Goal: Download file/media

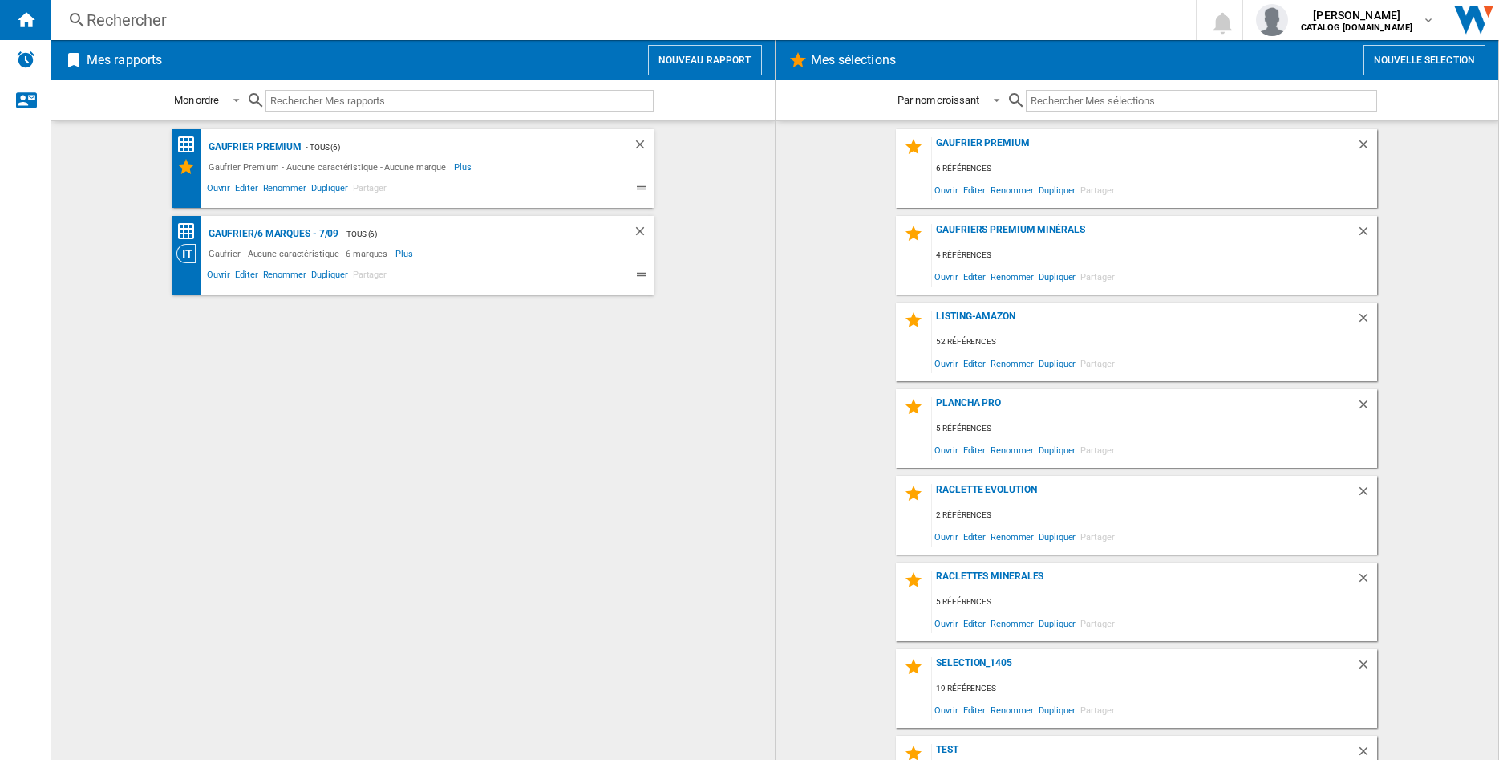
click at [178, 25] on div "Rechercher" at bounding box center [621, 20] width 1068 height 22
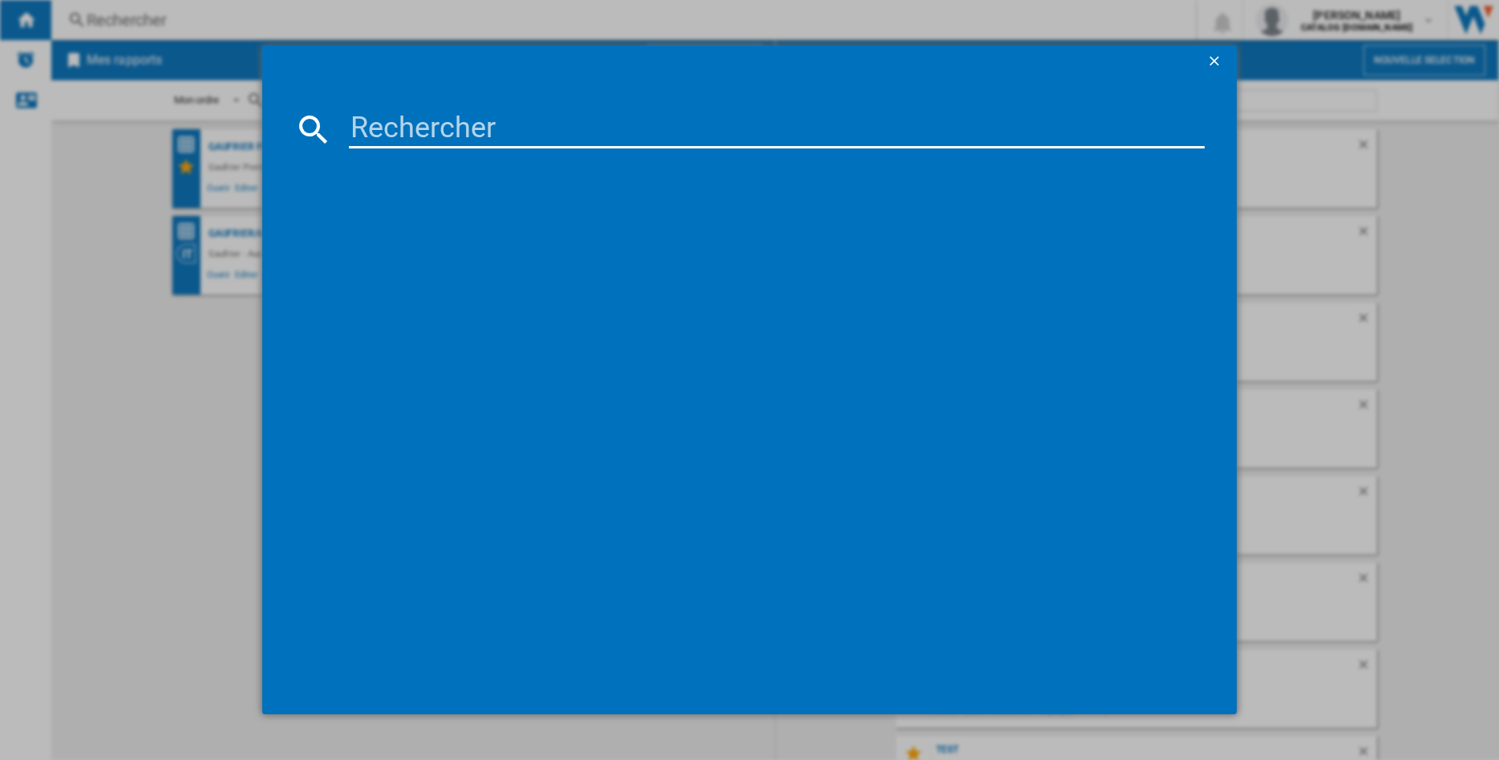
click at [366, 134] on input at bounding box center [777, 129] width 856 height 39
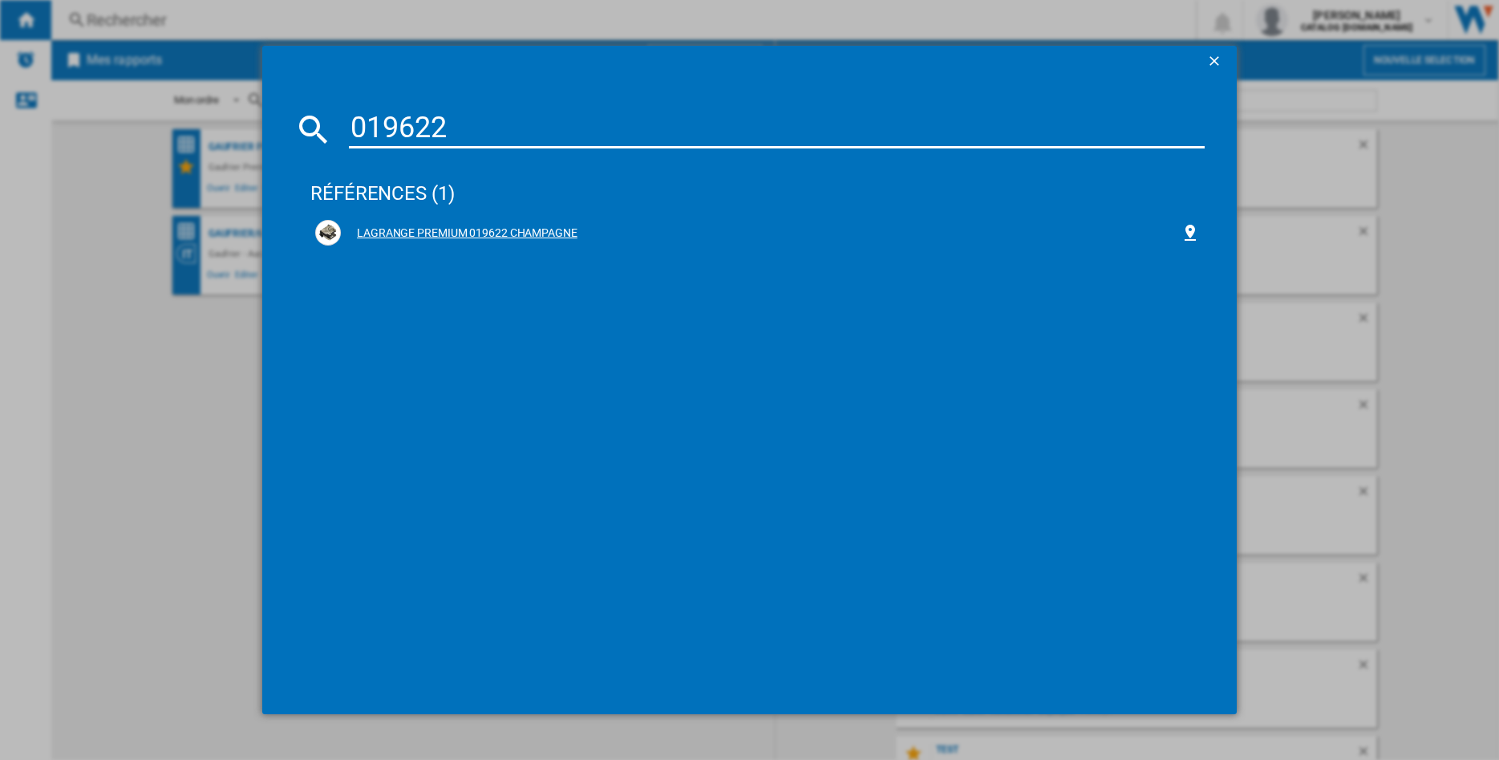
type input "019622"
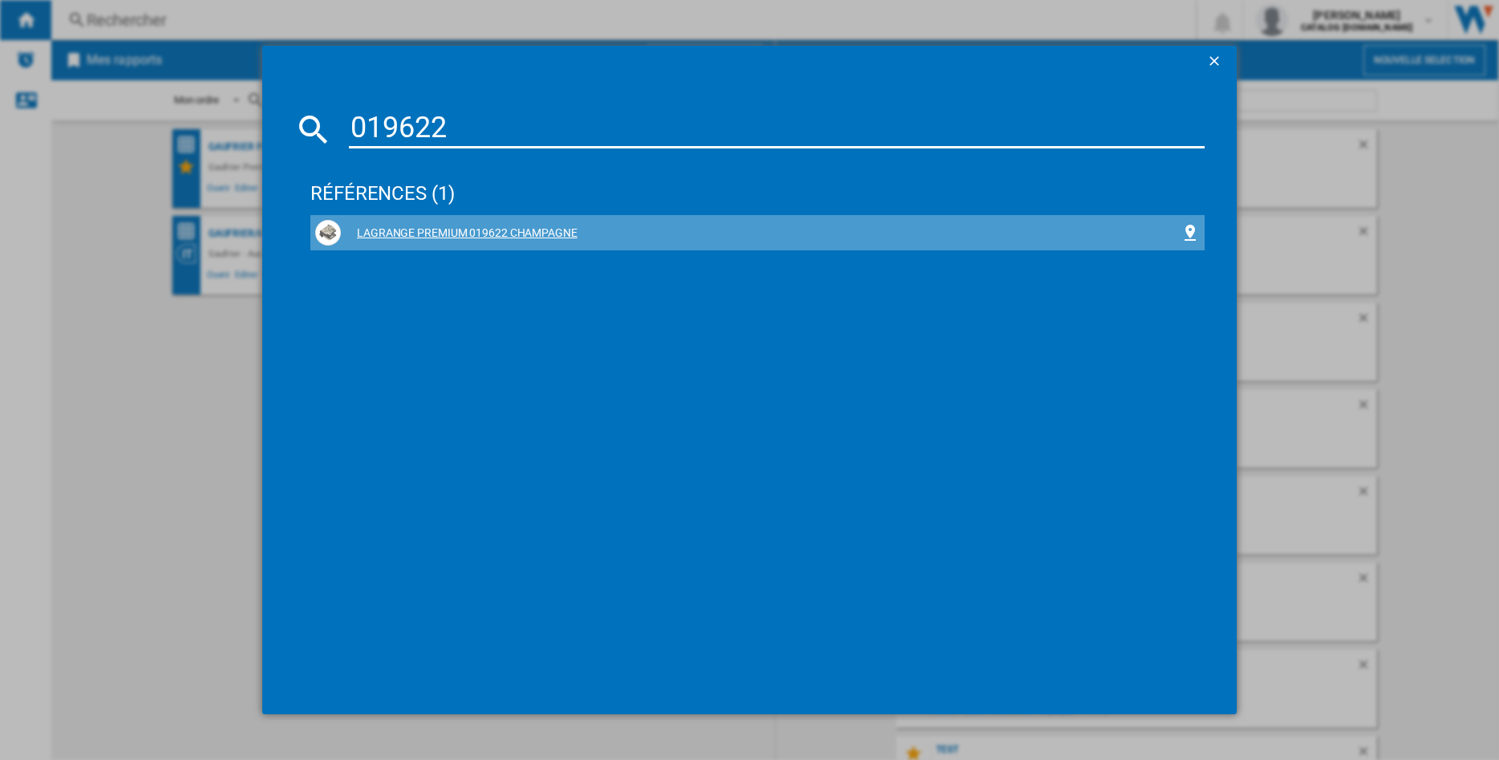
click at [457, 235] on div "LAGRANGE PREMIUM 019622 CHAMPAGNE" at bounding box center [761, 233] width 840 height 16
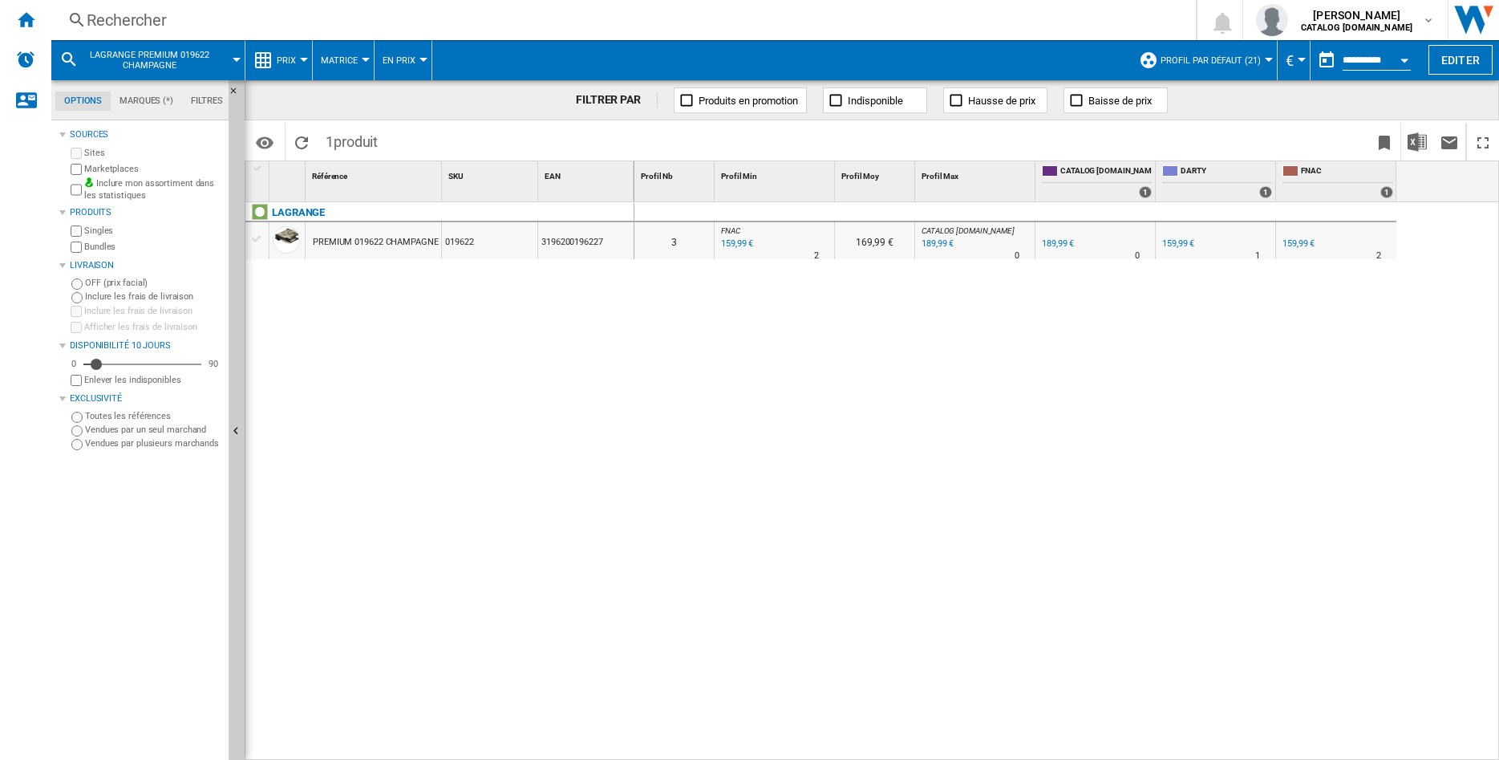
click at [350, 241] on div "PREMIUM 019622 CHAMPAGNE" at bounding box center [376, 242] width 126 height 37
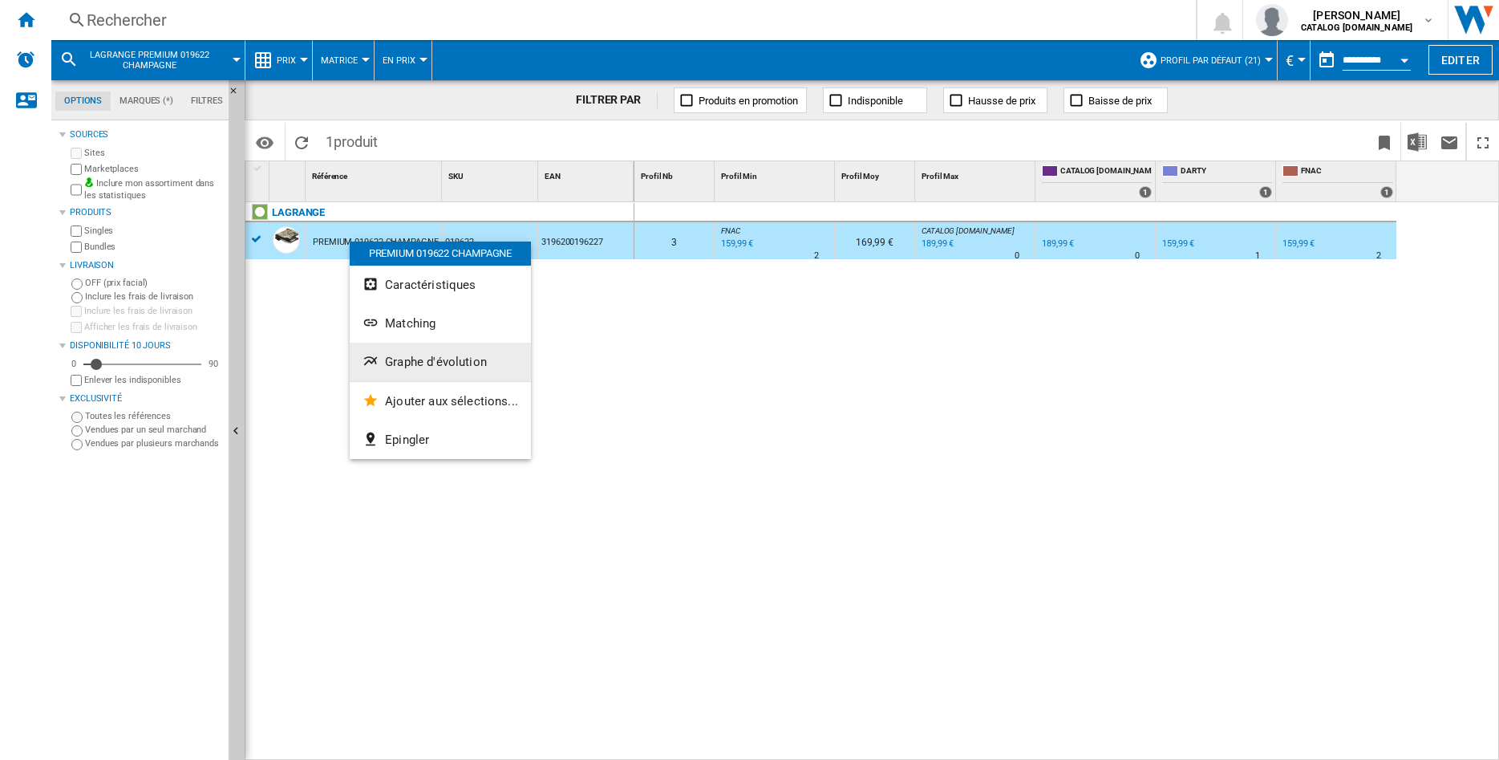
click at [418, 363] on span "Graphe d'évolution" at bounding box center [436, 362] width 102 height 14
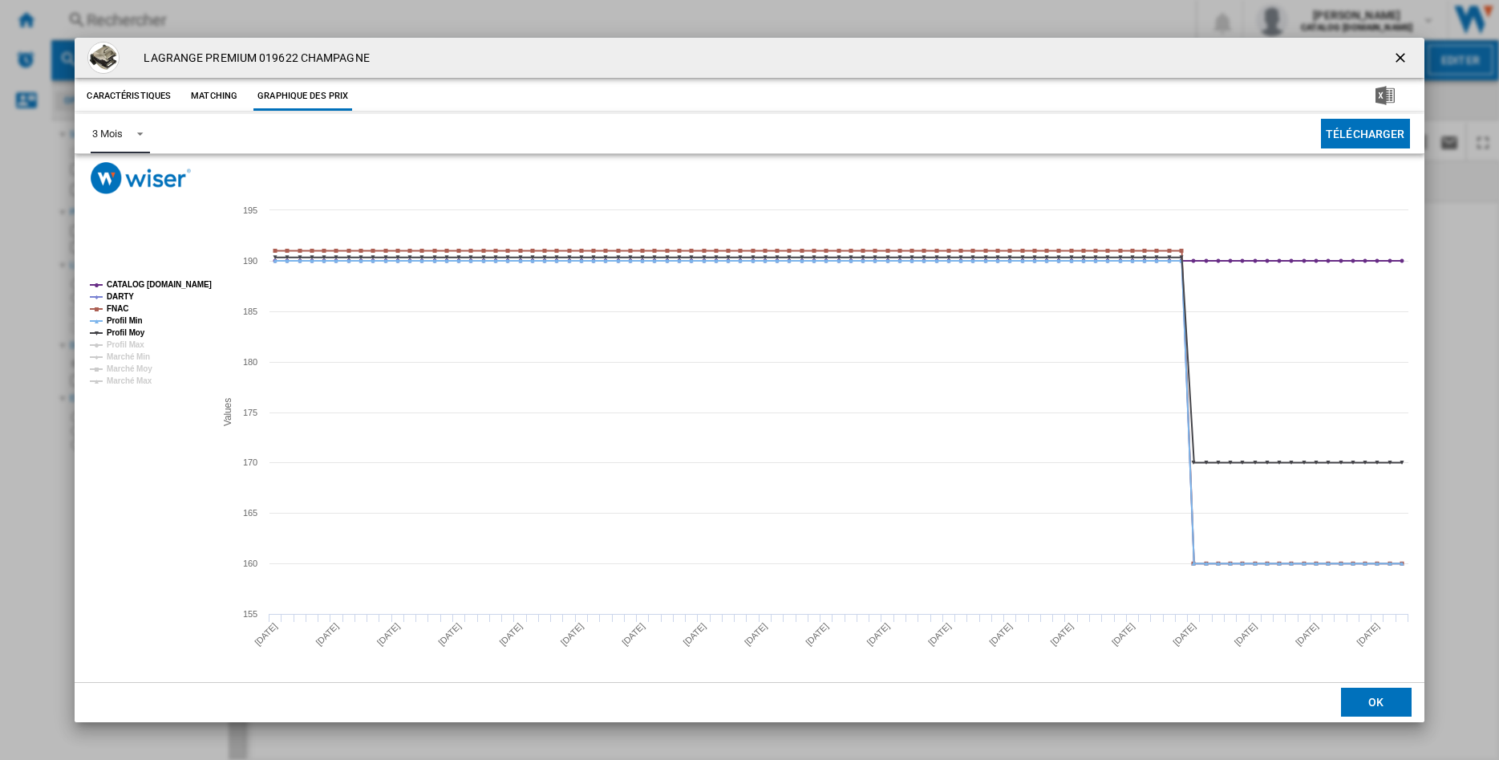
click at [143, 134] on span "Product popup" at bounding box center [135, 132] width 19 height 14
click at [118, 170] on div "6 Mois" at bounding box center [107, 172] width 30 height 14
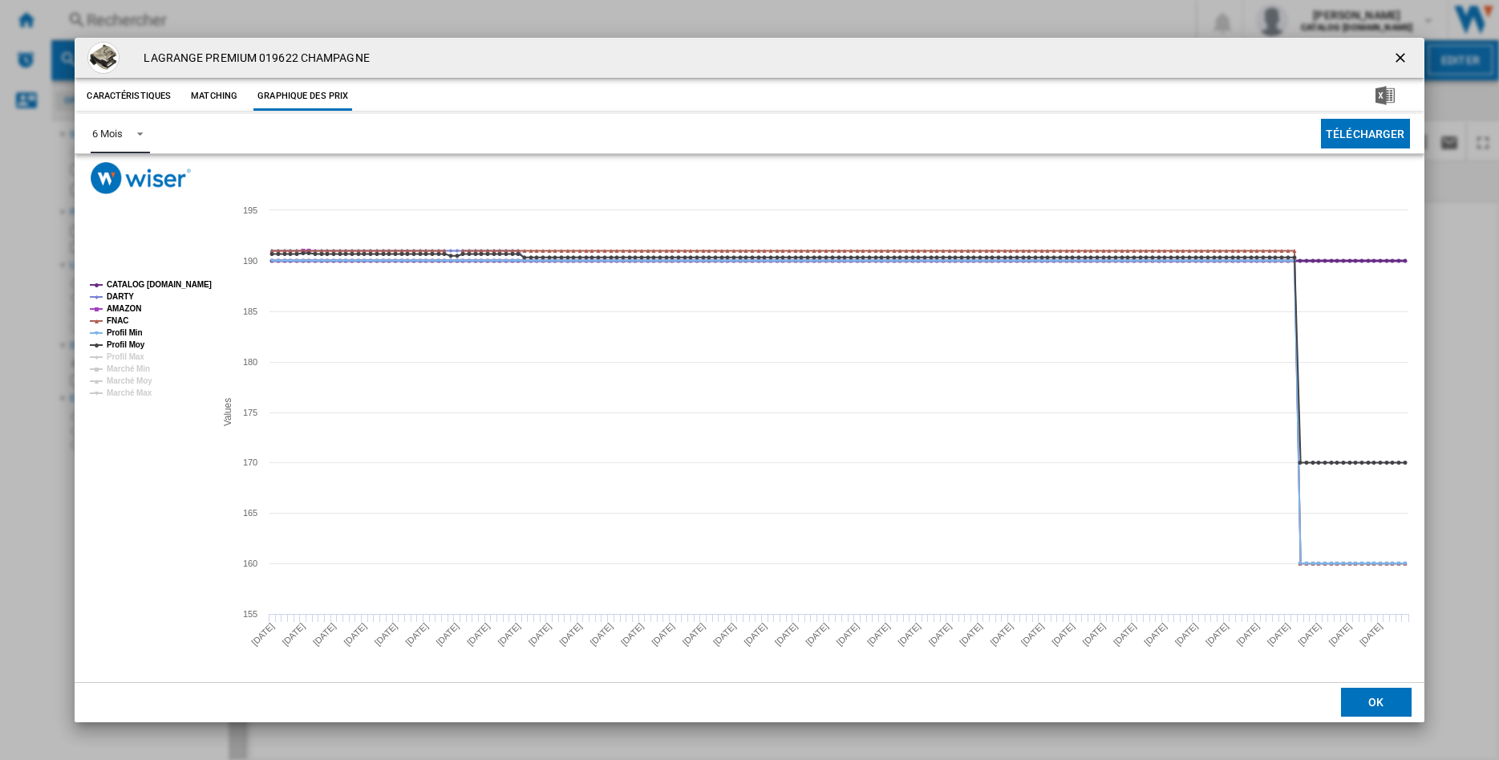
click at [125, 282] on tspan "CATALOG [DOMAIN_NAME]" at bounding box center [159, 284] width 105 height 9
click at [116, 330] on tspan "Profil Min" at bounding box center [125, 332] width 36 height 9
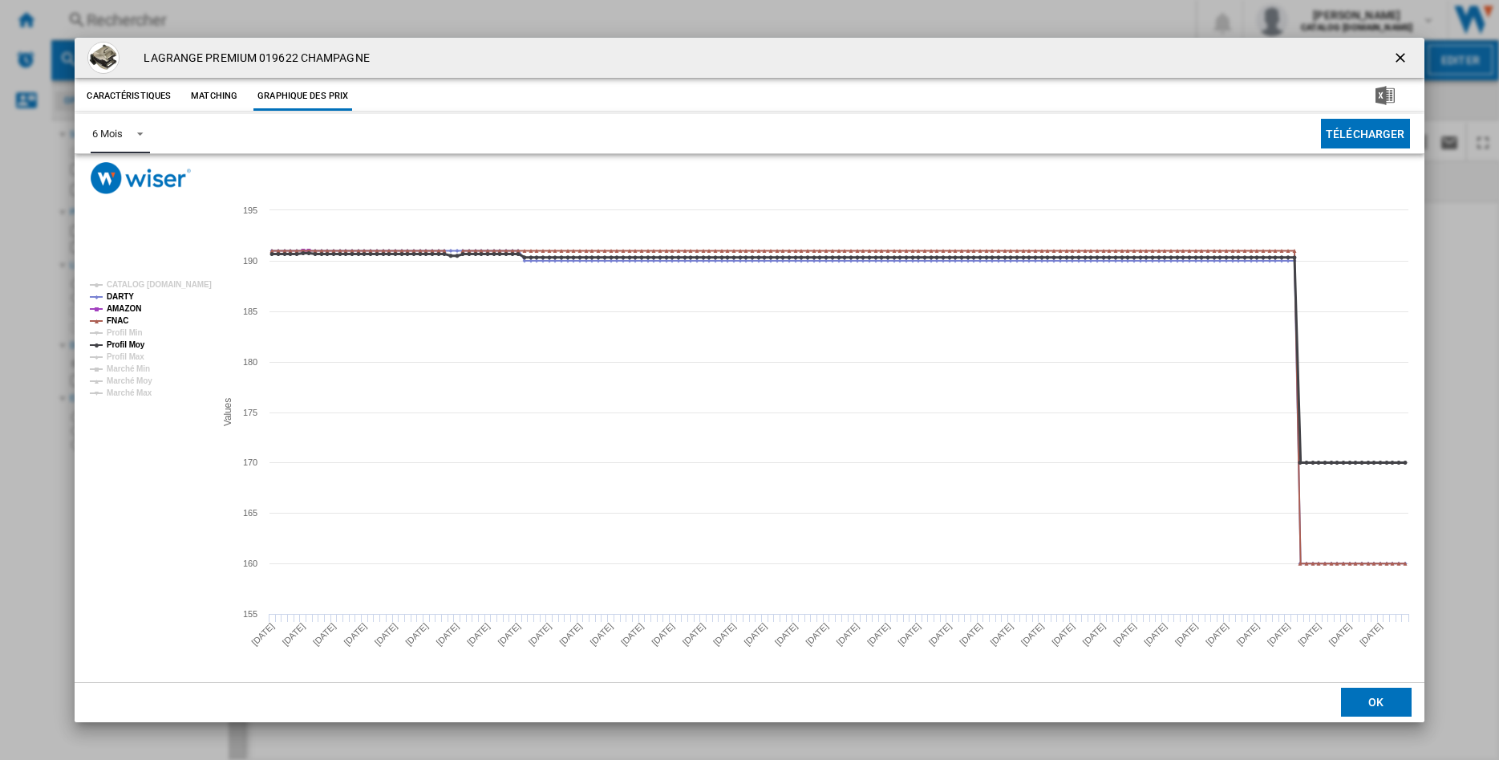
click at [120, 340] on tspan "Profil Moy" at bounding box center [126, 344] width 39 height 9
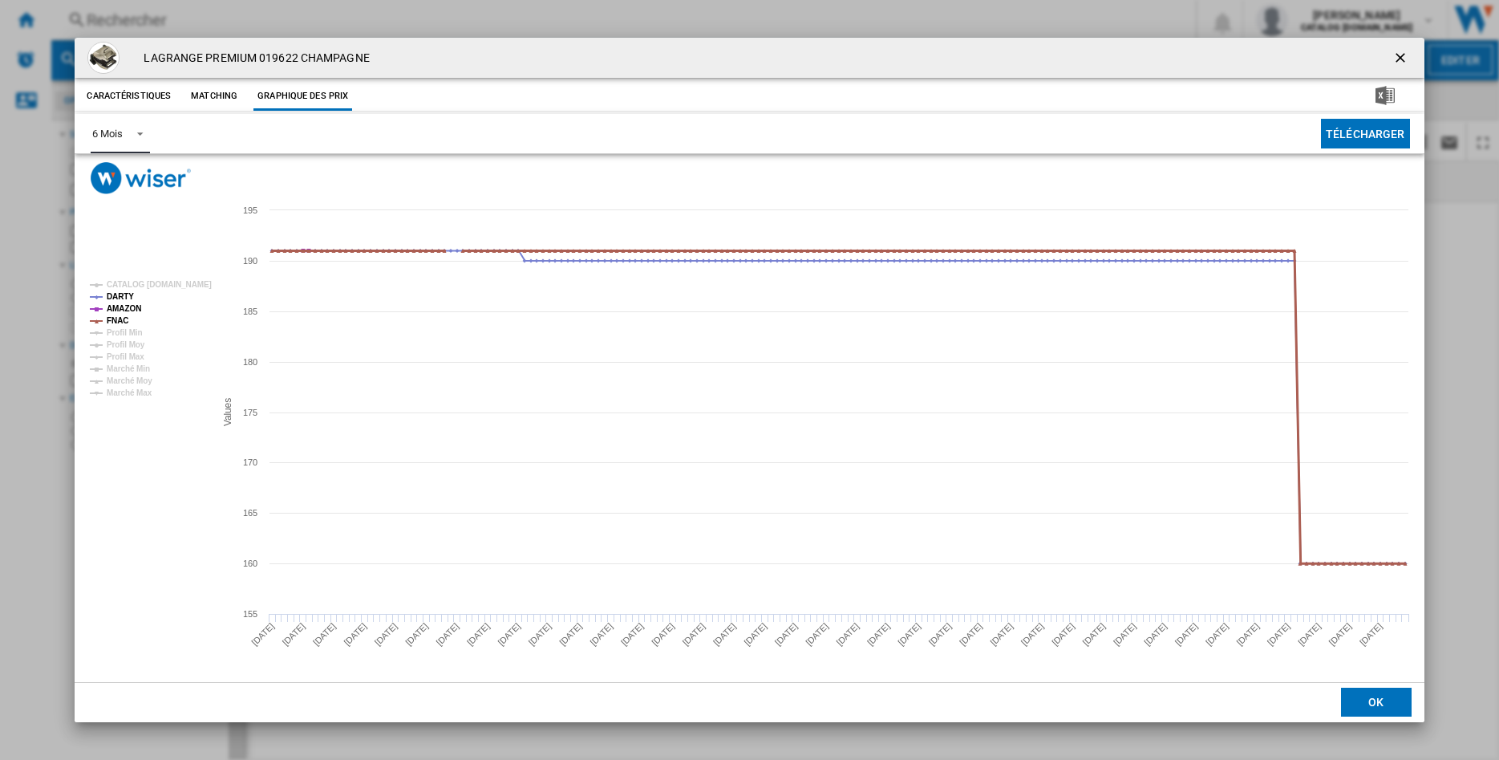
click at [116, 316] on tspan "FNAC" at bounding box center [118, 320] width 22 height 9
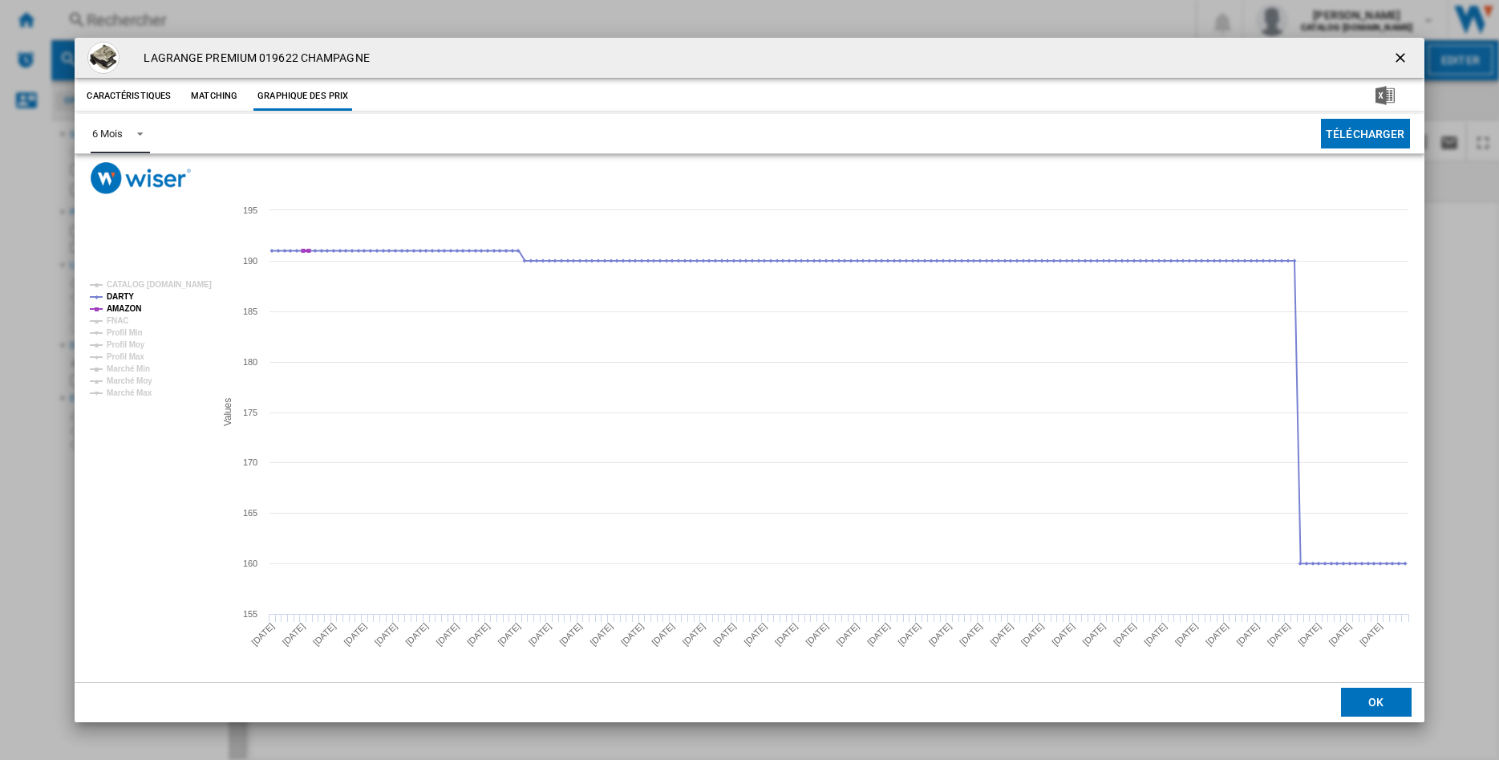
click at [116, 310] on tspan "AMAZON" at bounding box center [124, 308] width 34 height 9
click at [1402, 55] on ng-md-icon "getI18NText('BUTTONS.CLOSE_DIALOG')" at bounding box center [1402, 59] width 19 height 19
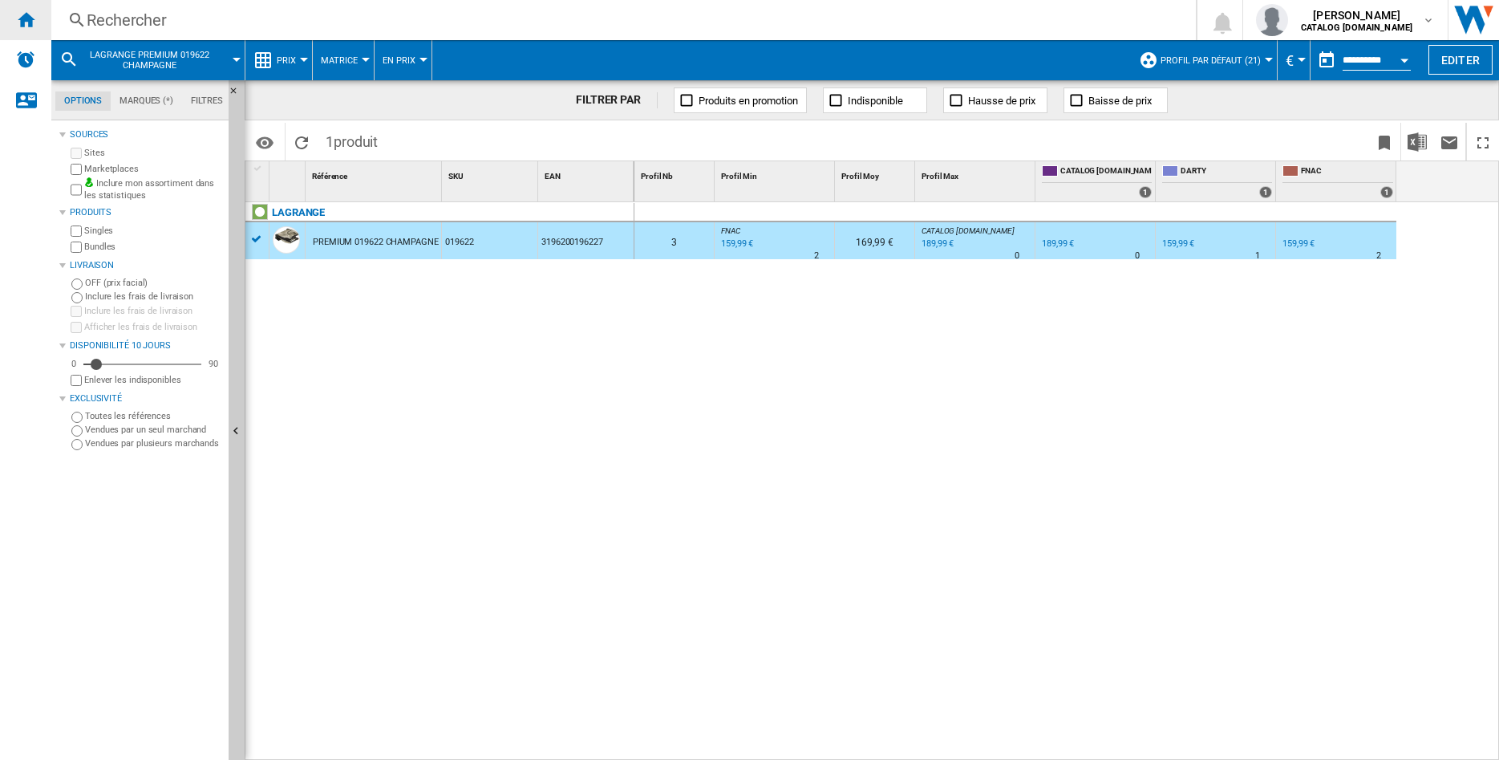
click at [33, 22] on ng-md-icon "Accueil" at bounding box center [25, 19] width 19 height 19
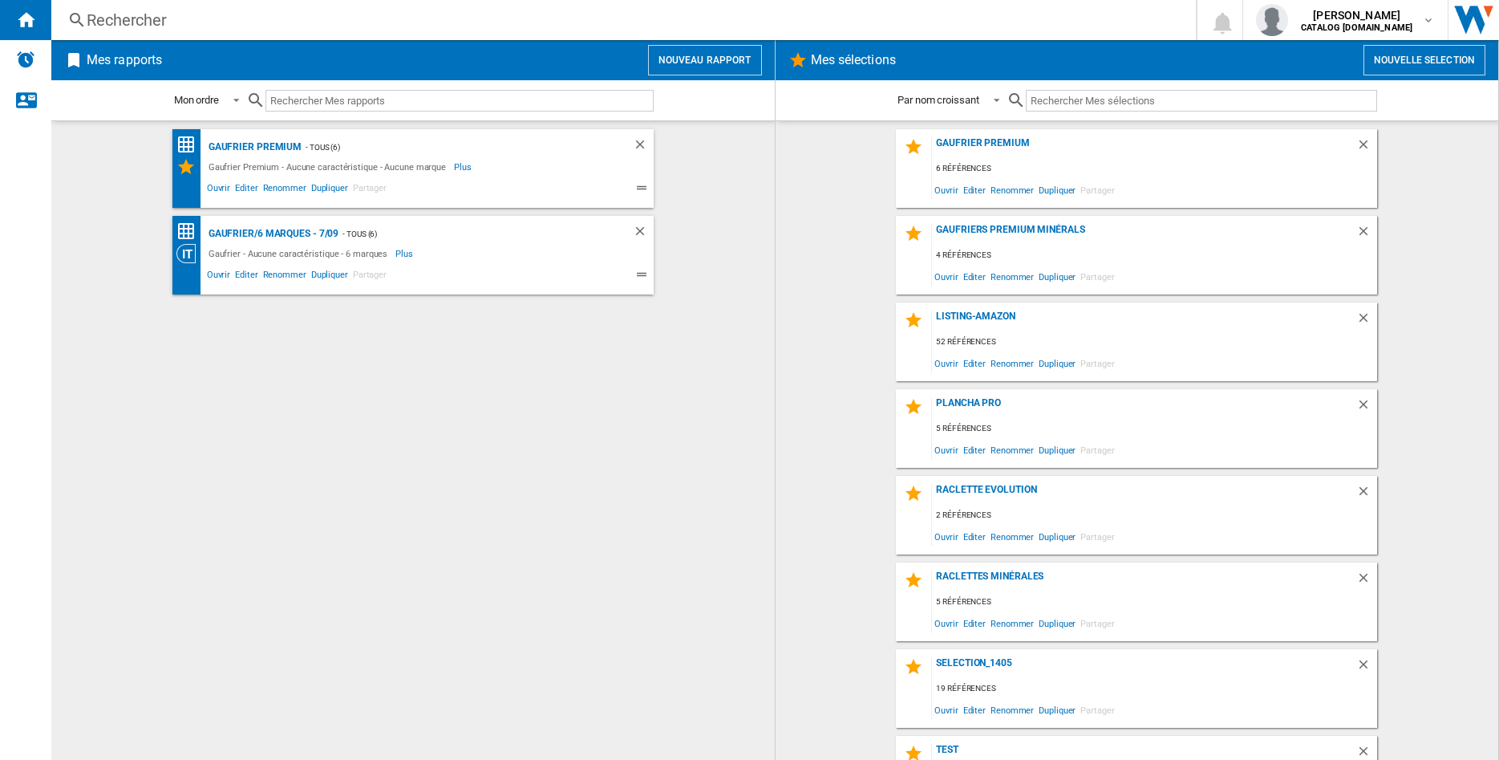
click at [720, 62] on button "Nouveau rapport" at bounding box center [705, 60] width 114 height 30
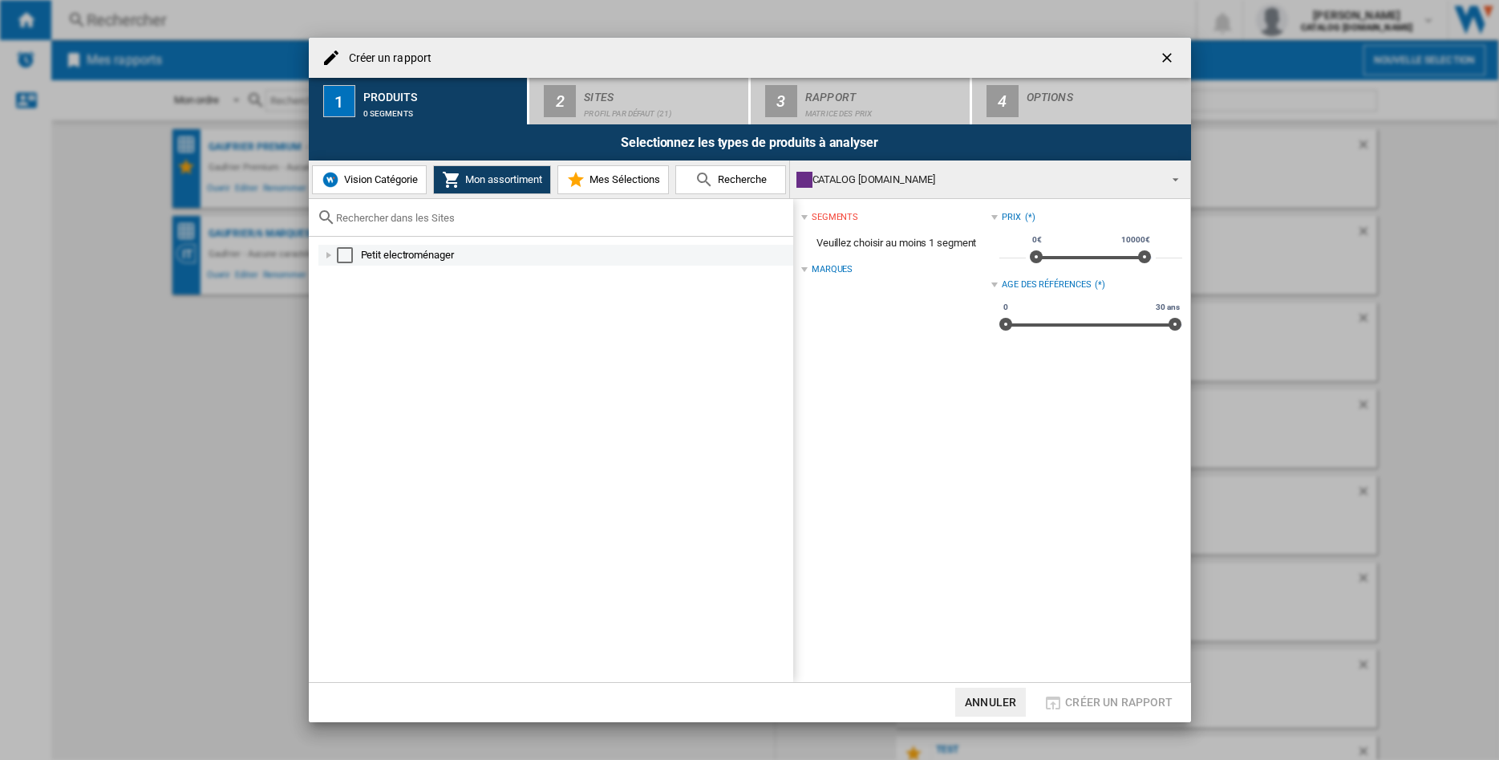
click at [347, 257] on div "Select" at bounding box center [345, 255] width 16 height 16
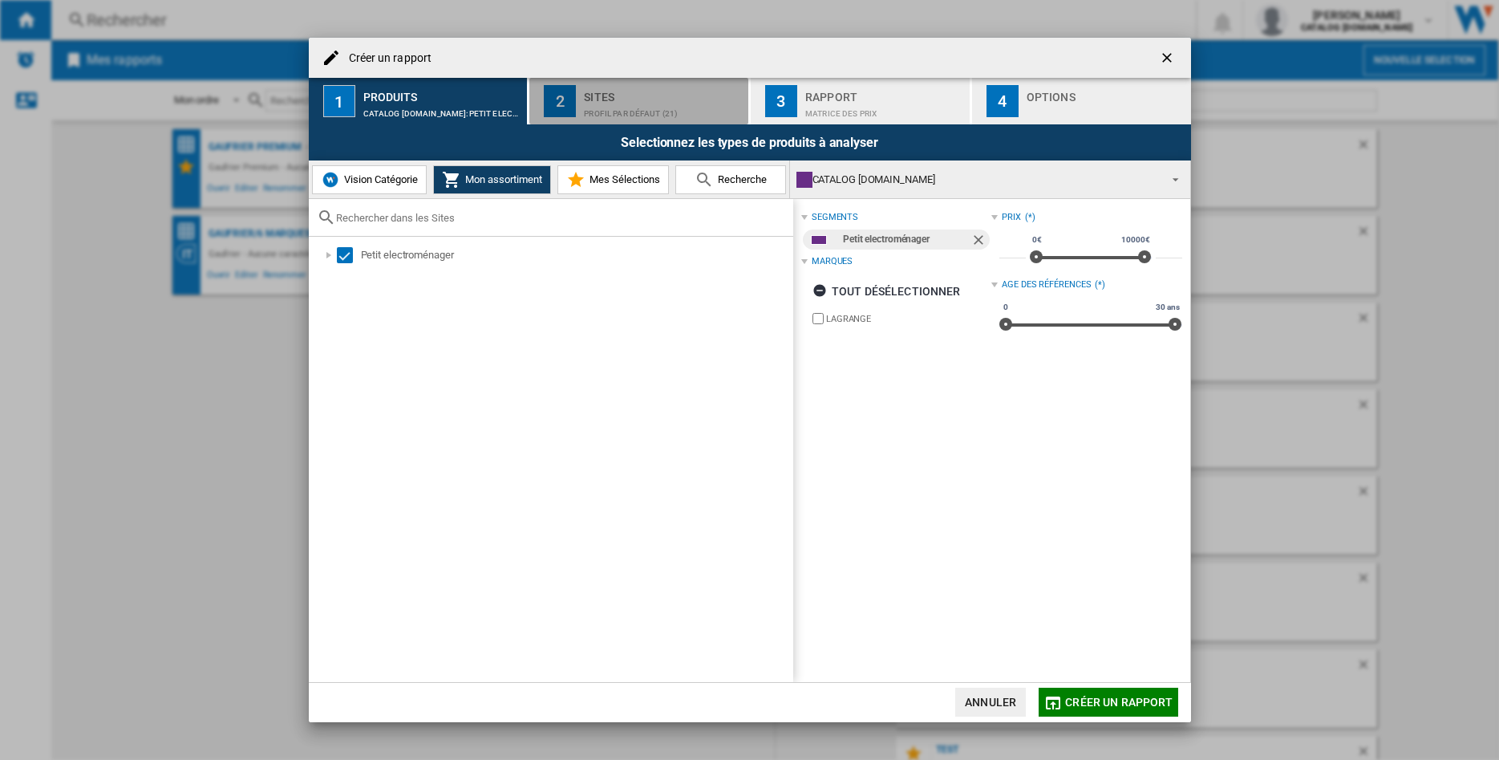
click at [611, 101] on div "Sites" at bounding box center [663, 92] width 158 height 17
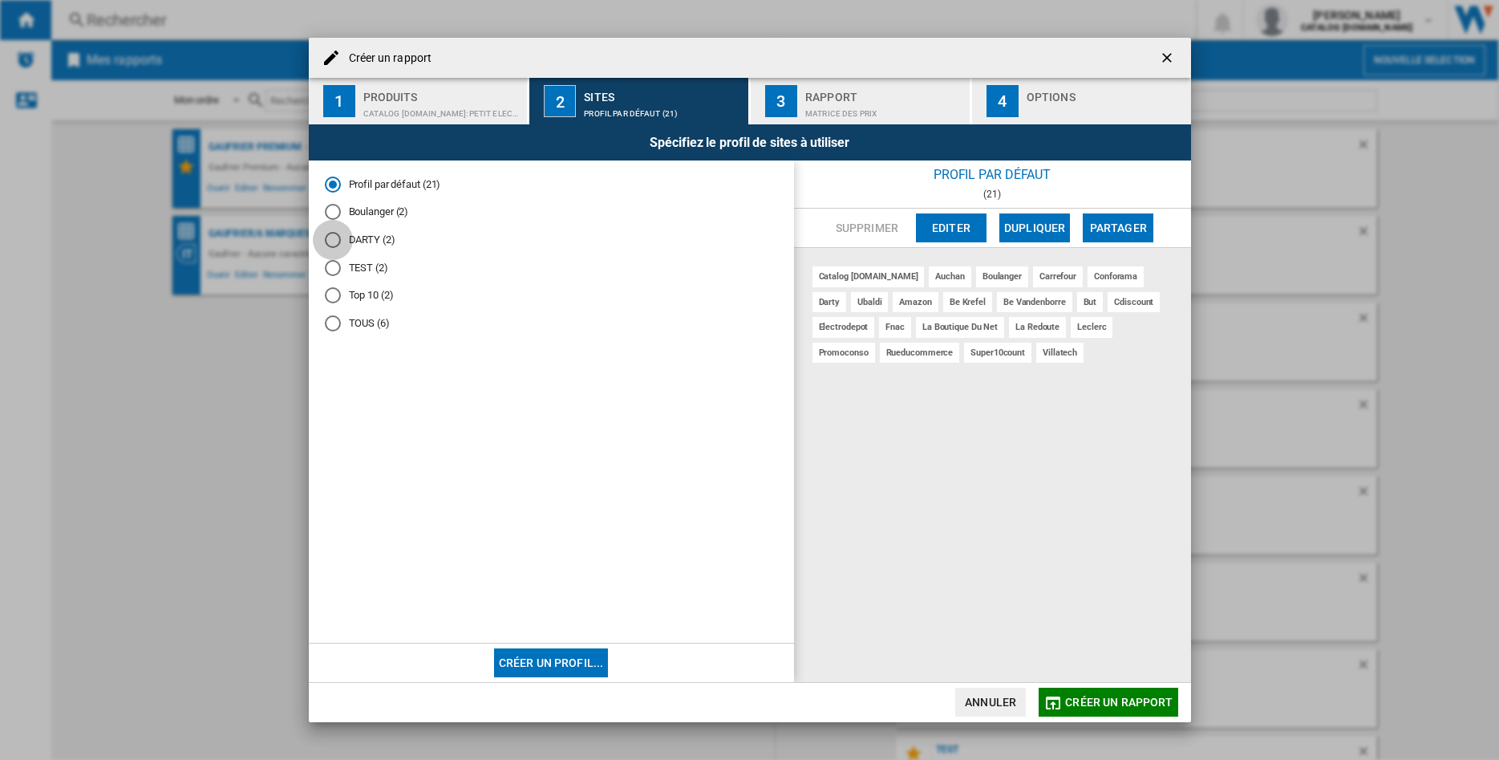
click at [338, 244] on div "DARTY (2)" at bounding box center [333, 240] width 16 height 16
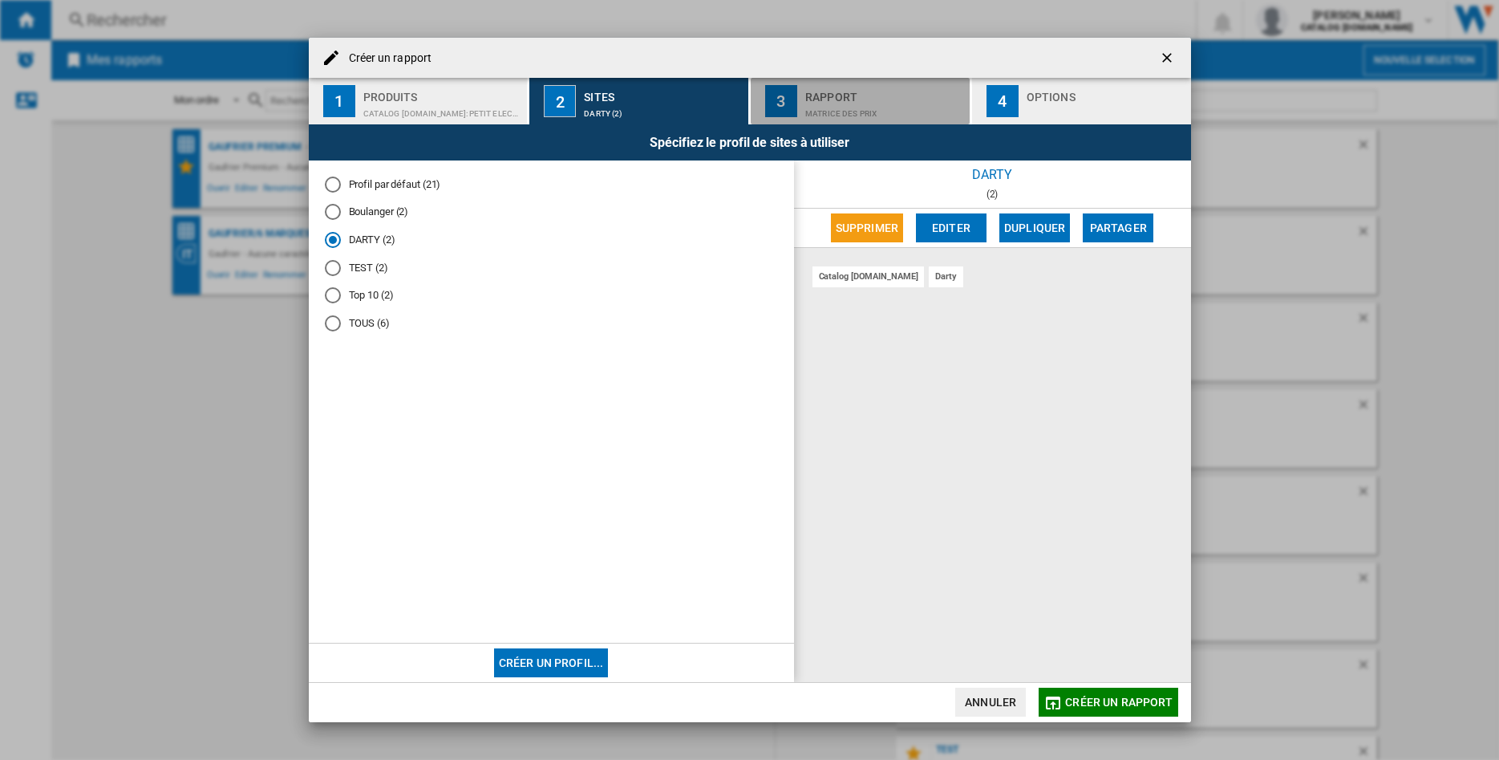
click at [833, 103] on div "Matrice des prix" at bounding box center [884, 109] width 158 height 17
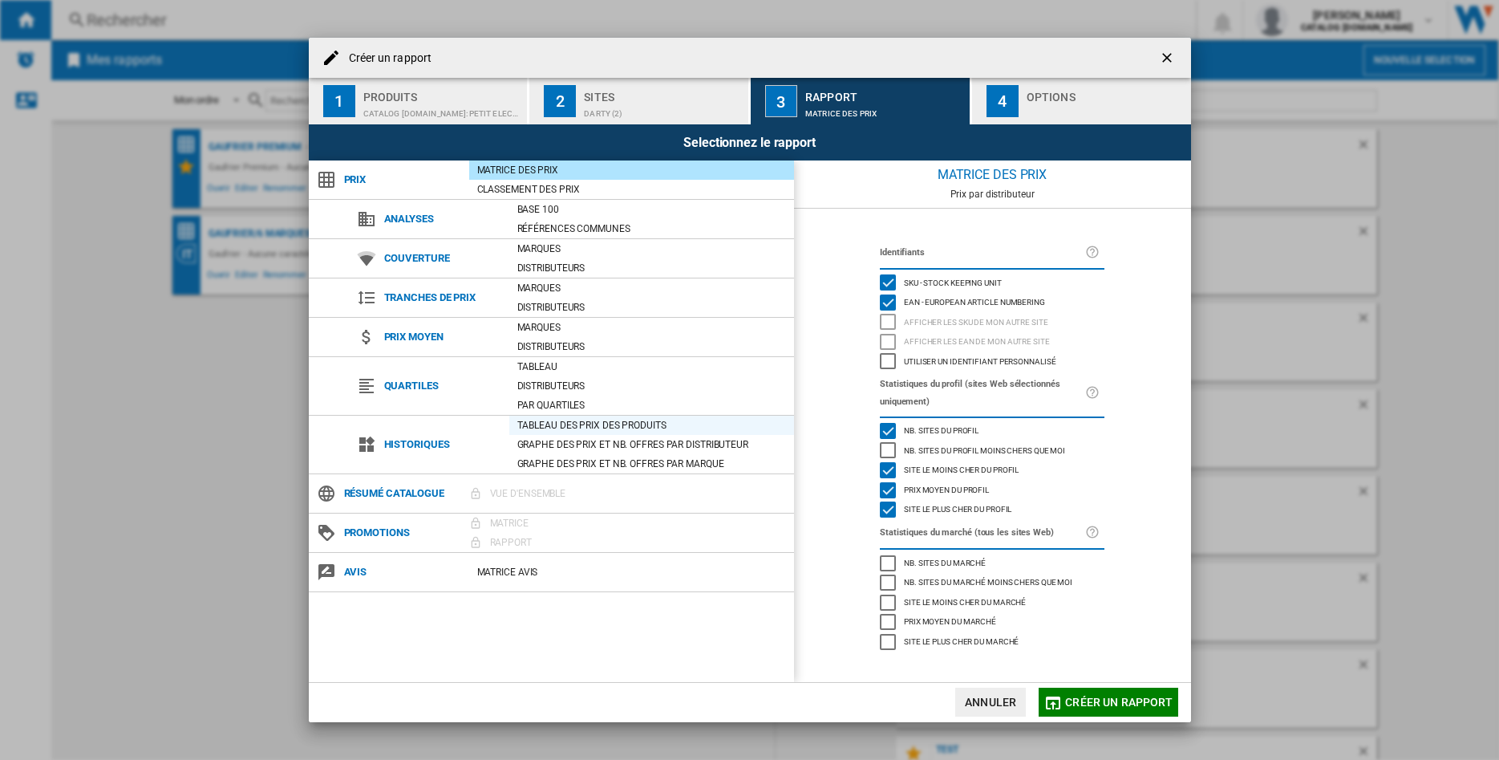
click at [611, 424] on div "Tableau des prix des produits" at bounding box center [651, 425] width 285 height 16
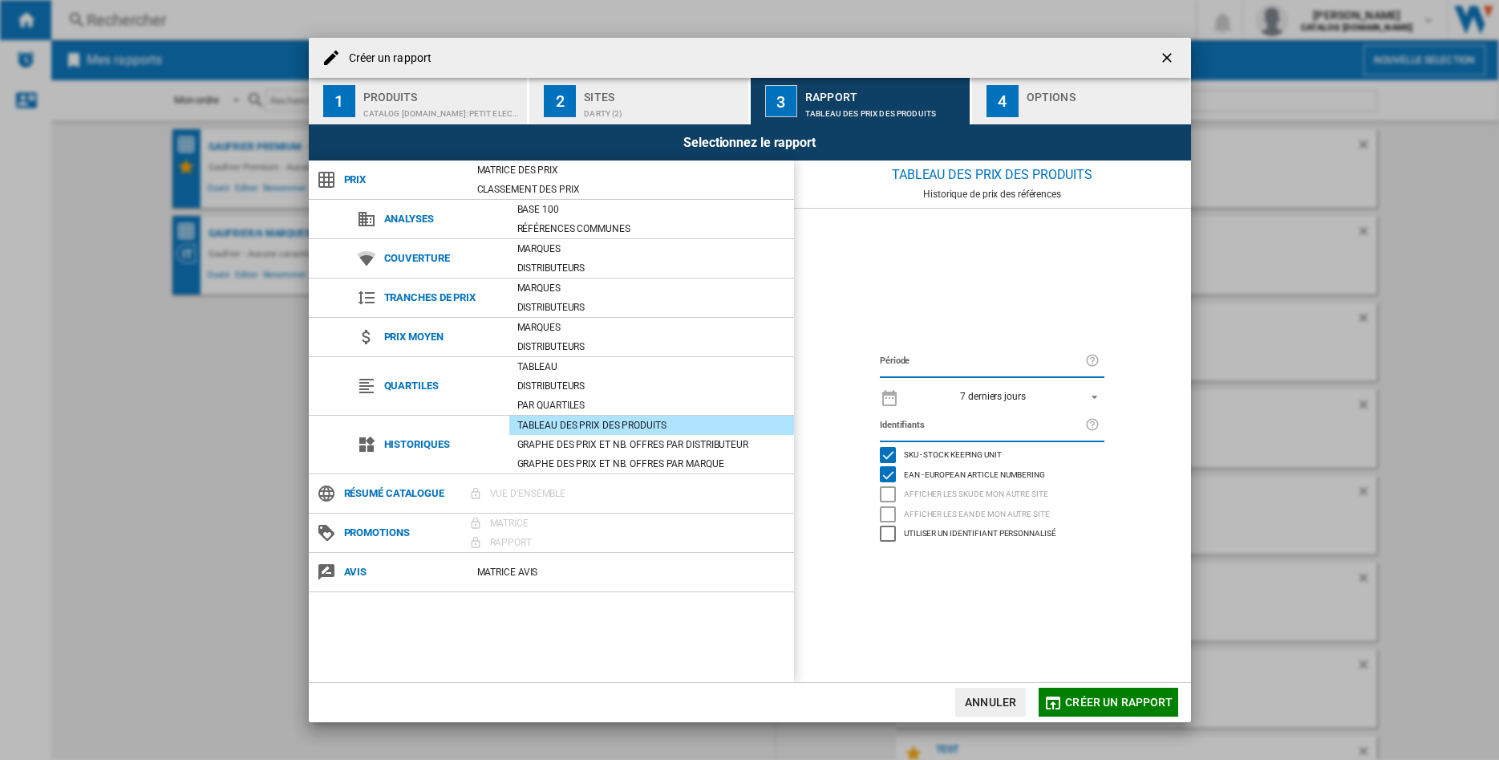
click at [1049, 394] on span "7 derniers jours" at bounding box center [993, 397] width 168 height 14
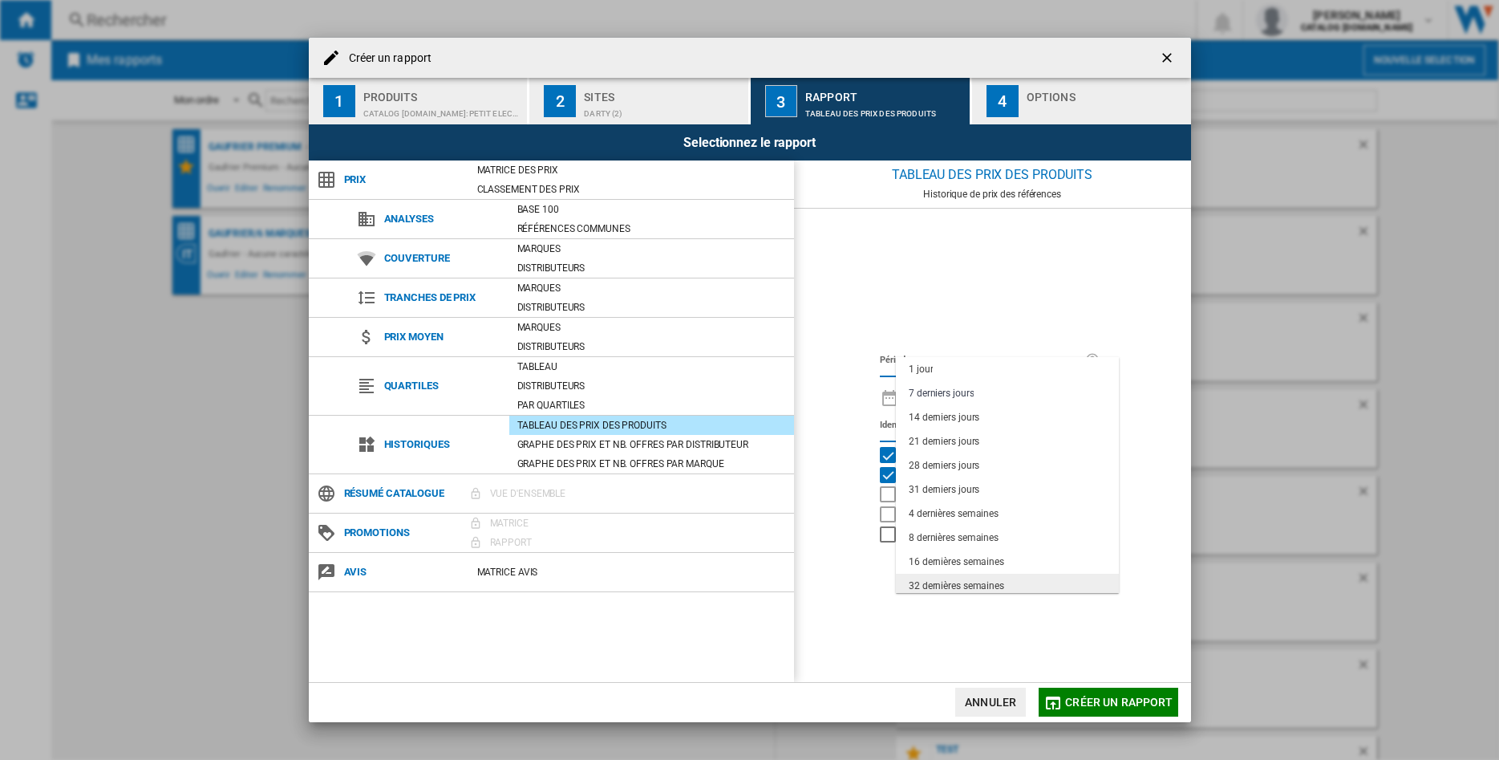
click at [983, 581] on div "32 dernières semaines" at bounding box center [956, 586] width 95 height 14
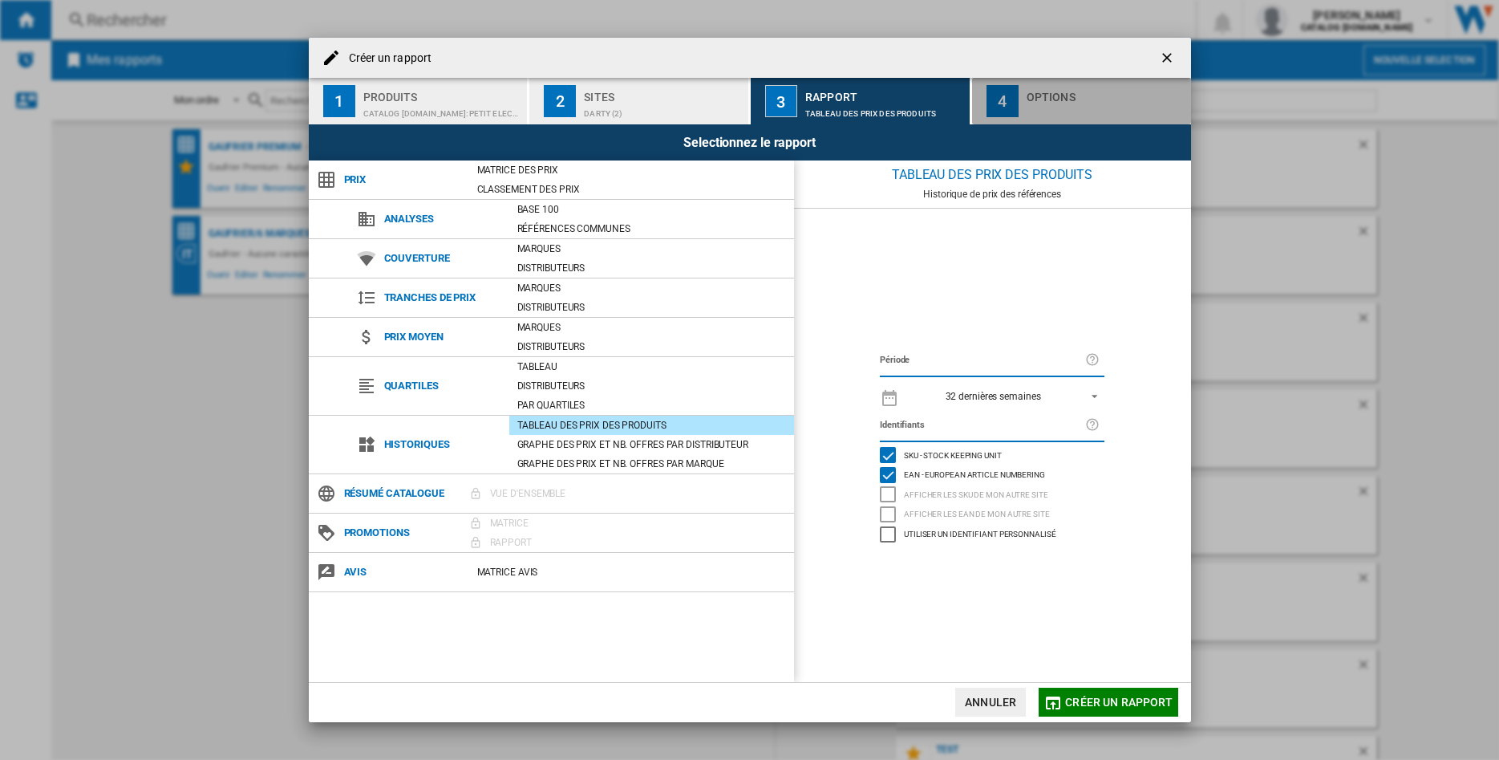
click at [1025, 84] on button "4 Options" at bounding box center [1081, 101] width 219 height 47
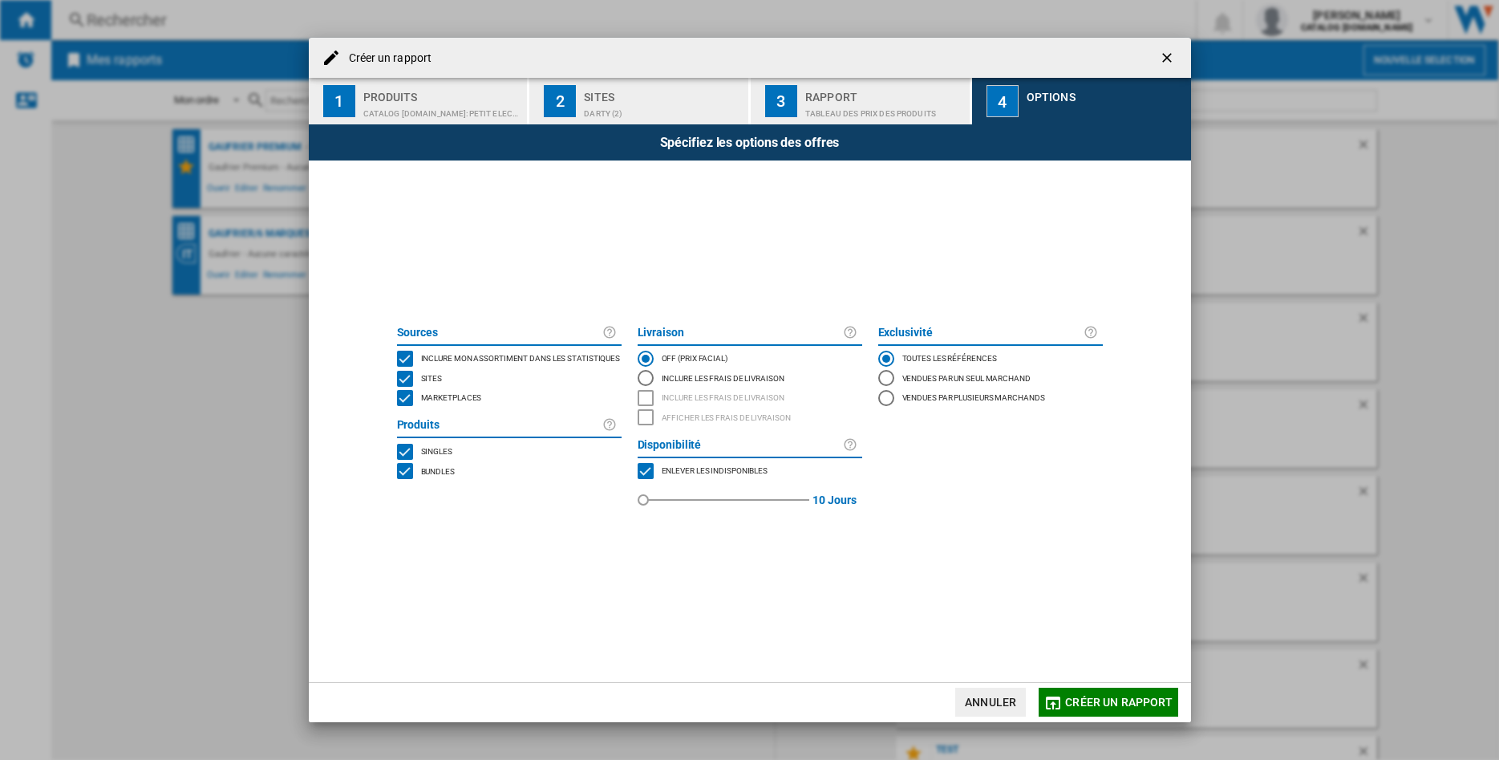
drag, startPoint x: 402, startPoint y: 400, endPoint x: 424, endPoint y: 404, distance: 21.9
click at [403, 400] on div "MARKETPLACES" at bounding box center [405, 398] width 16 height 16
click at [1091, 698] on span "Créer un rapport" at bounding box center [1119, 702] width 108 height 13
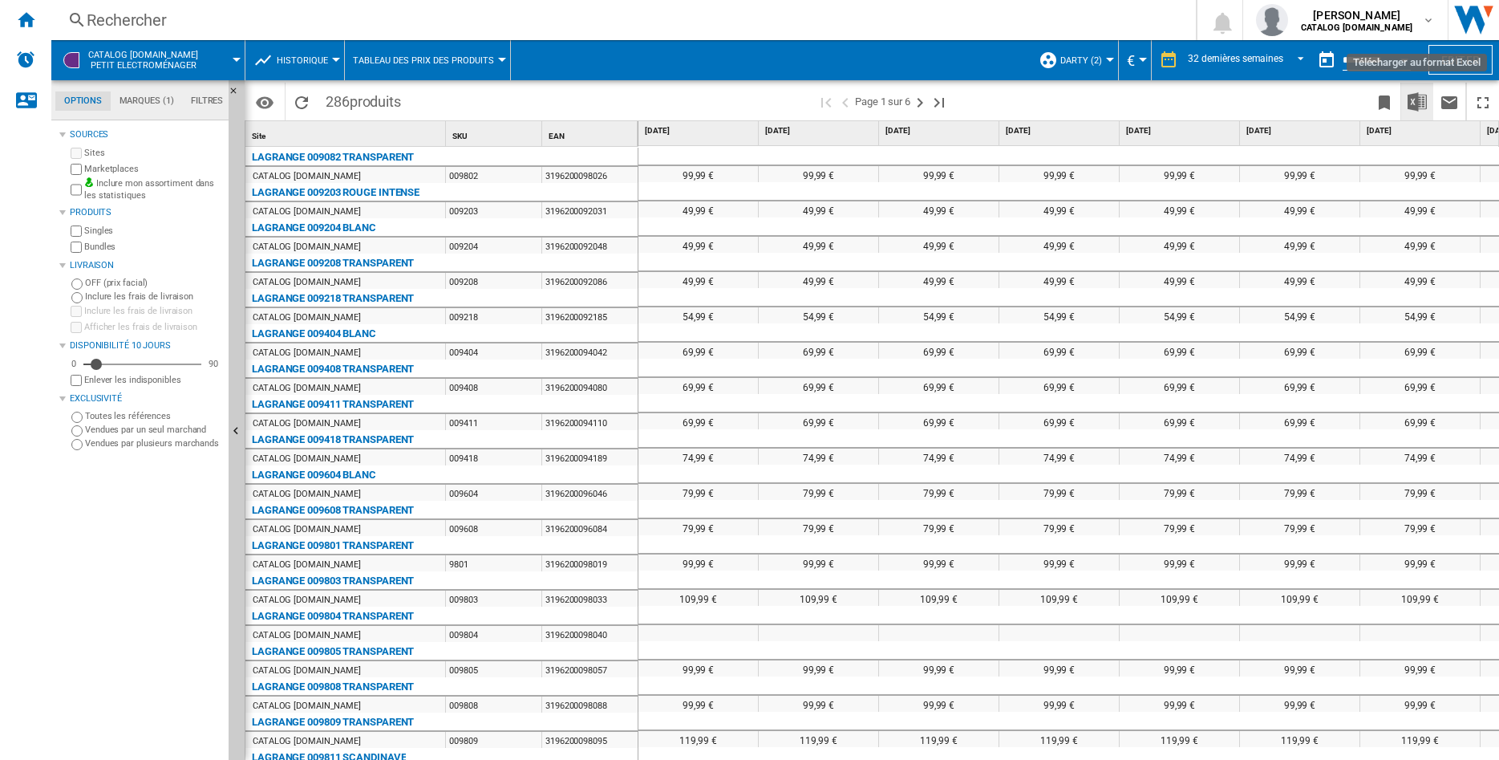
click at [1423, 104] on img "Télécharger au format Excel" at bounding box center [1417, 101] width 19 height 19
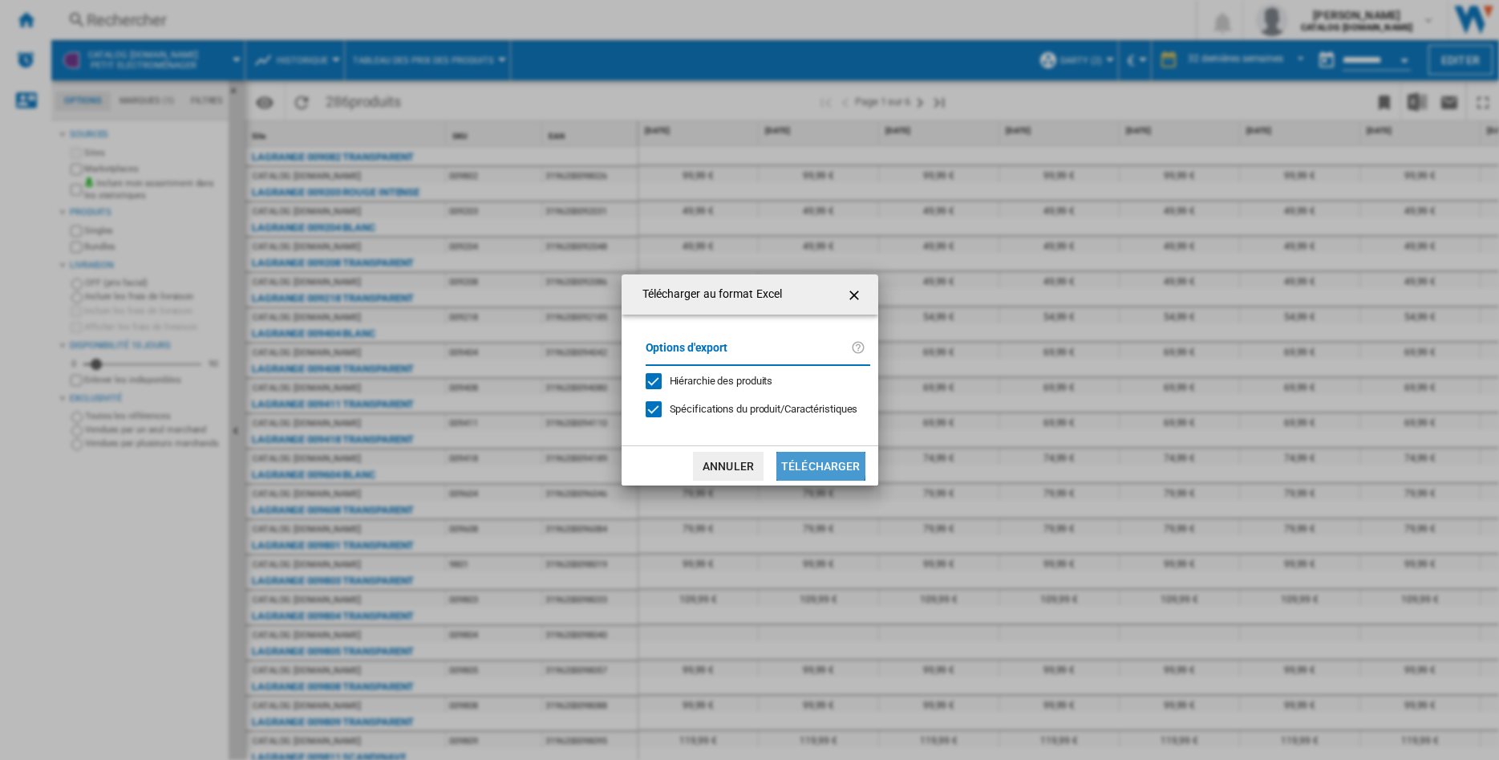
click at [810, 463] on button "Télécharger" at bounding box center [821, 466] width 89 height 29
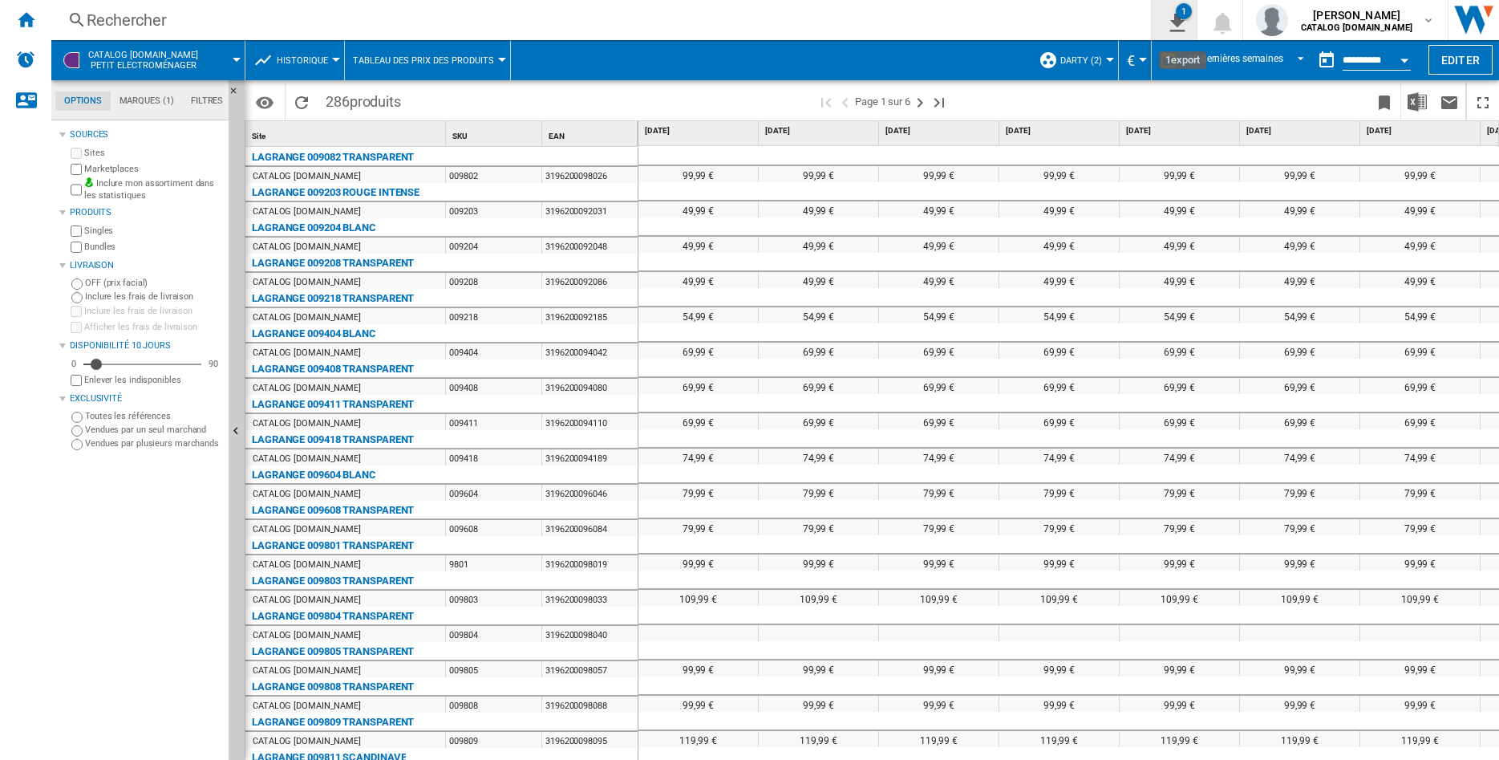
click at [1184, 23] on ng-md-icon "1\a export" at bounding box center [1174, 20] width 19 height 20
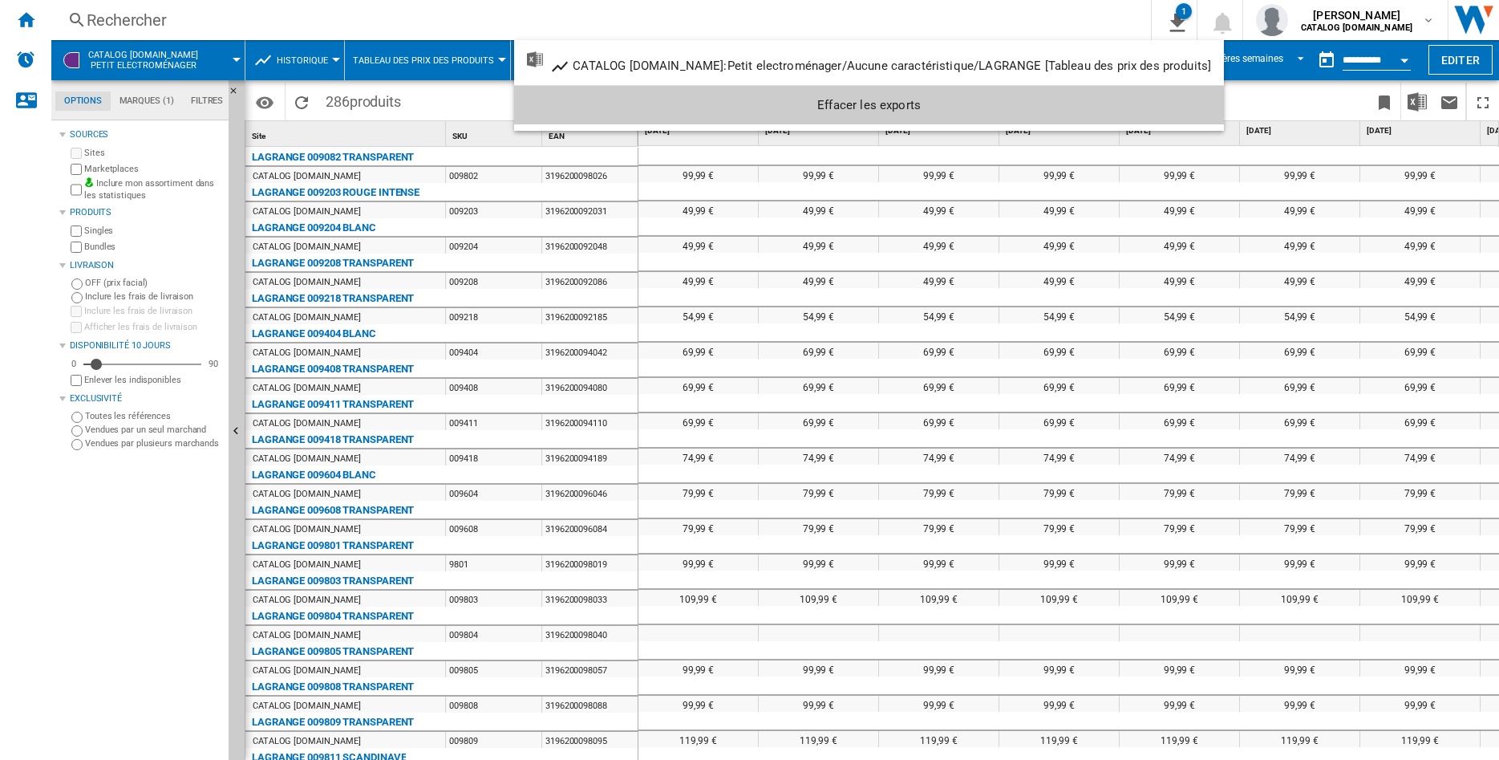
click at [1410, 264] on md-backdrop at bounding box center [749, 380] width 1499 height 760
